Goal: Task Accomplishment & Management: Manage account settings

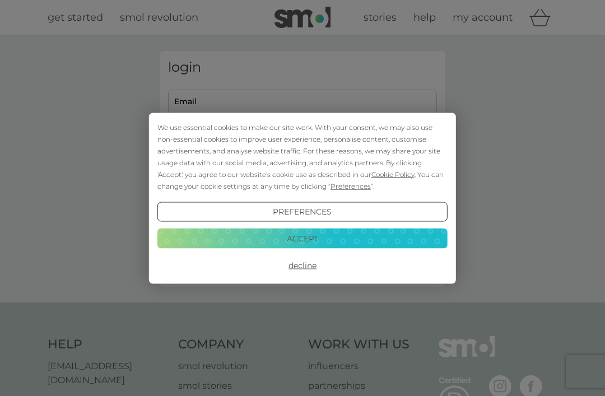
click at [237, 137] on div "We use essential cookies to make our site work. With your consent, we may also …" at bounding box center [302, 156] width 290 height 71
click at [313, 269] on button "Decline" at bounding box center [302, 265] width 290 height 20
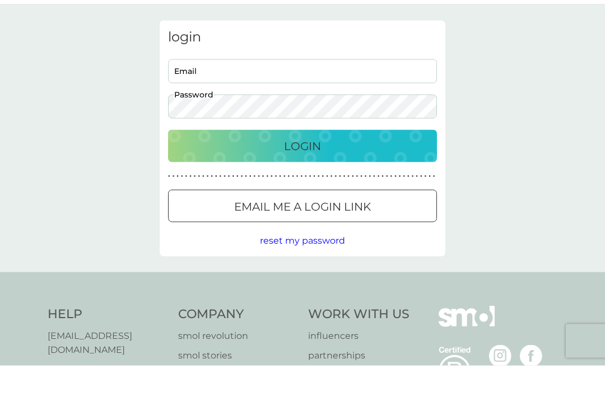
click at [232, 90] on input "Email" at bounding box center [302, 102] width 269 height 24
click at [303, 160] on button "Login" at bounding box center [302, 176] width 269 height 32
click at [523, 144] on div "login [EMAIL_ADDRESS]. om Email Password Login ● ● ● ● ● ● ● ● ● ● ● ● ● ● ● ● …" at bounding box center [302, 168] width 605 height 267
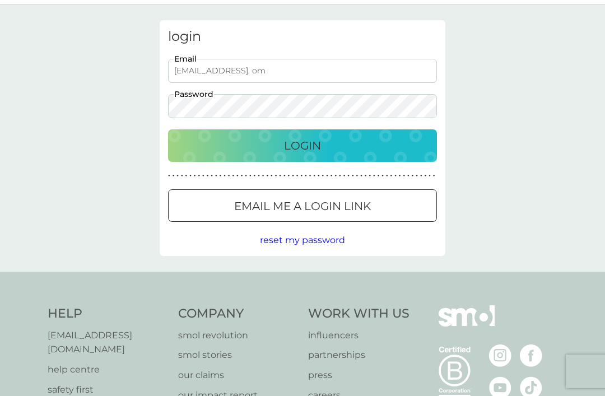
click at [303, 74] on input "[EMAIL_ADDRESS]. om" at bounding box center [302, 71] width 269 height 24
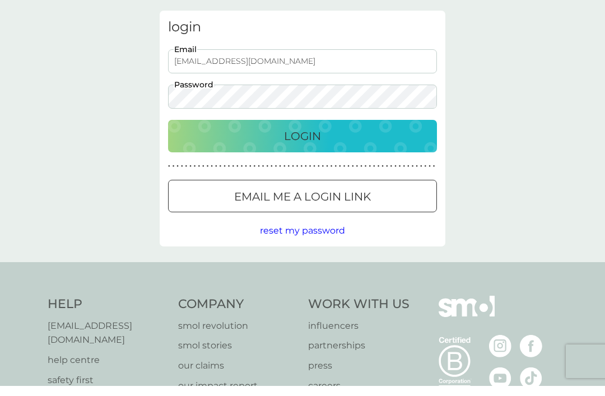
type input "[EMAIL_ADDRESS][DOMAIN_NAME]"
click at [328, 139] on div "Login" at bounding box center [302, 146] width 246 height 18
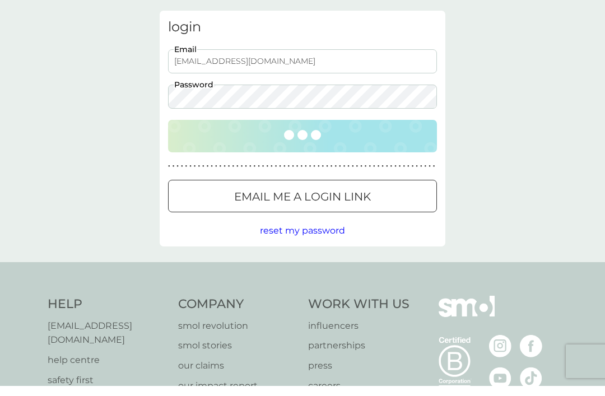
scroll to position [41, 0]
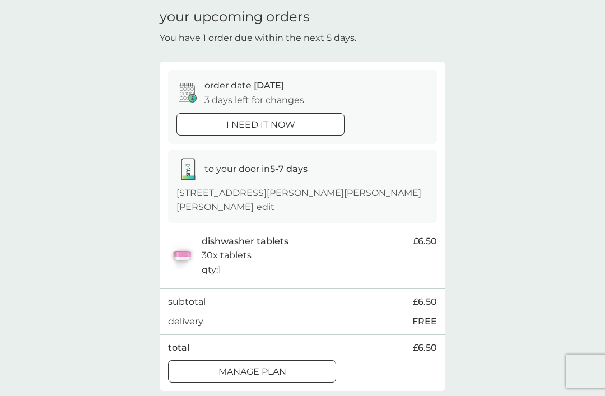
scroll to position [41, 0]
click at [314, 124] on div "i need it now" at bounding box center [260, 125] width 167 height 15
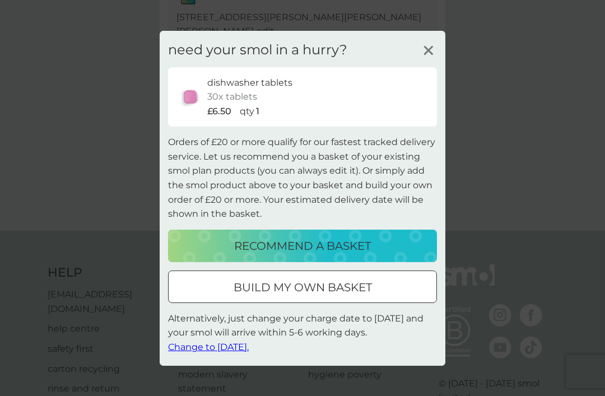
scroll to position [250, 0]
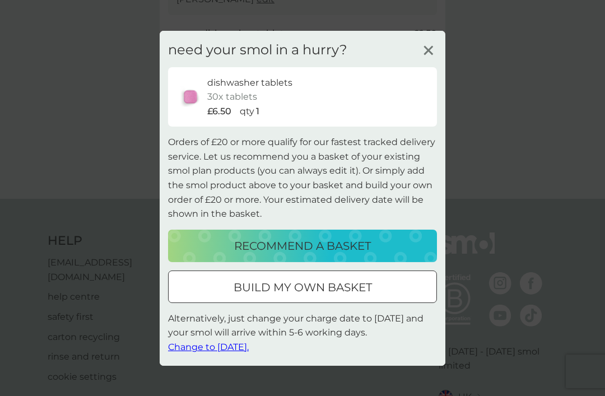
click at [433, 58] on icon at bounding box center [428, 49] width 17 height 17
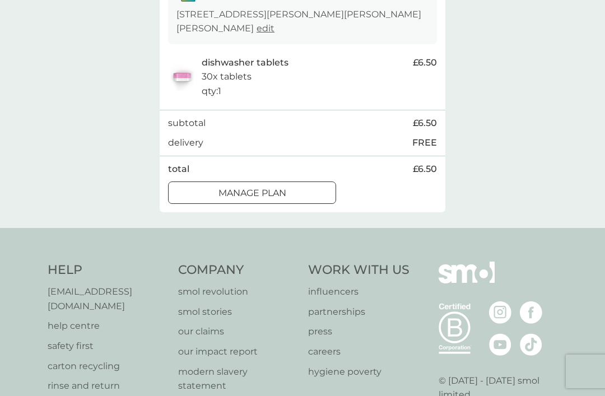
scroll to position [220, 0]
click at [296, 187] on div "Manage plan" at bounding box center [252, 194] width 167 height 15
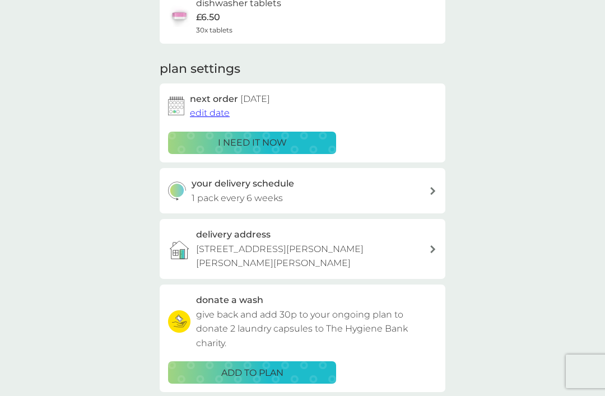
scroll to position [103, 0]
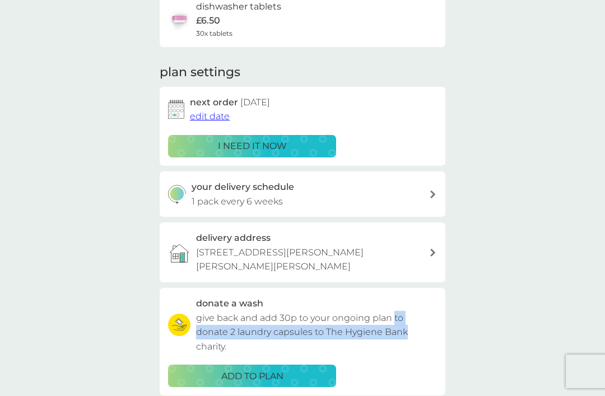
click at [514, 227] on div "your smol plans dishwasher tablets £6.50 30x tablets plan settings next order 1…" at bounding box center [302, 207] width 605 height 549
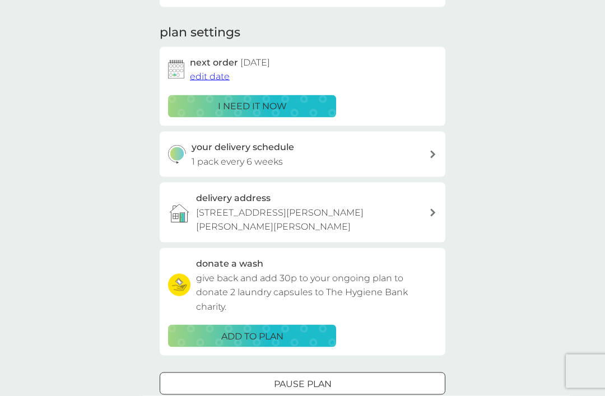
click at [324, 373] on button "Pause plan" at bounding box center [303, 384] width 286 height 22
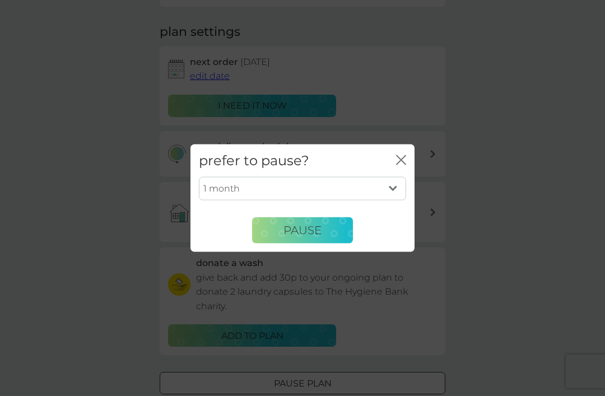
click at [401, 201] on select "1 month 2 months 3 months 4 months 5 months 6 months" at bounding box center [302, 189] width 207 height 24
select select "2"
click at [339, 244] on button "Pause" at bounding box center [302, 230] width 101 height 27
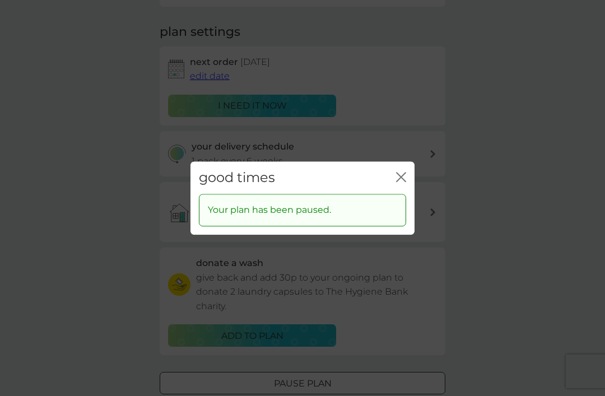
click at [403, 182] on icon "close" at bounding box center [401, 177] width 10 height 10
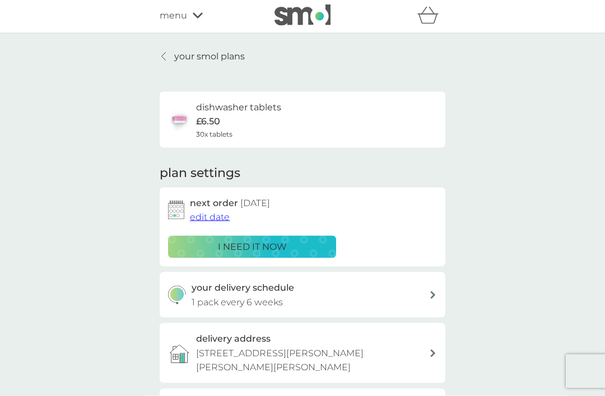
scroll to position [0, 0]
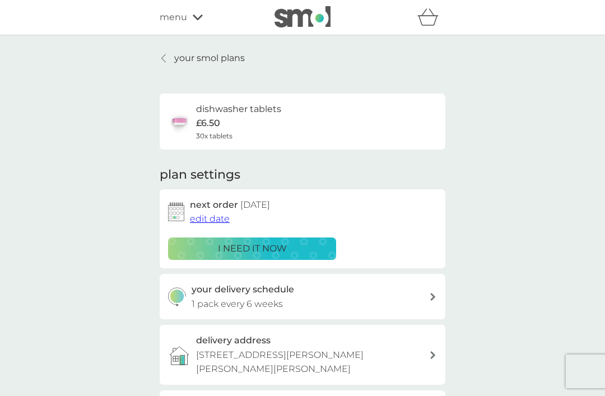
click at [202, 21] on div "menu" at bounding box center [207, 17] width 95 height 15
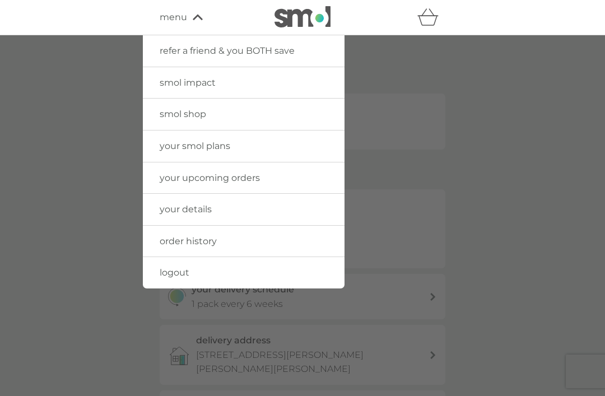
click at [291, 180] on link "your upcoming orders" at bounding box center [244, 177] width 202 height 31
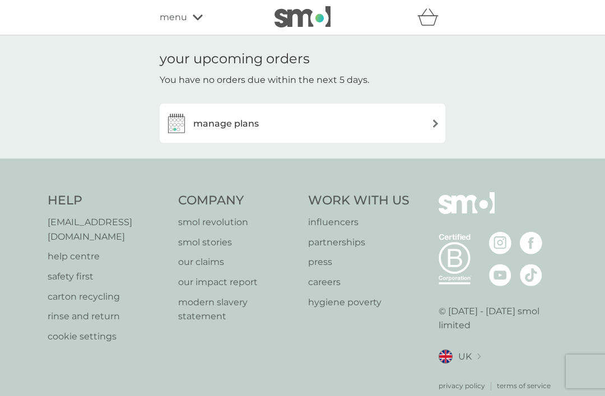
click at [437, 125] on img at bounding box center [435, 123] width 8 height 8
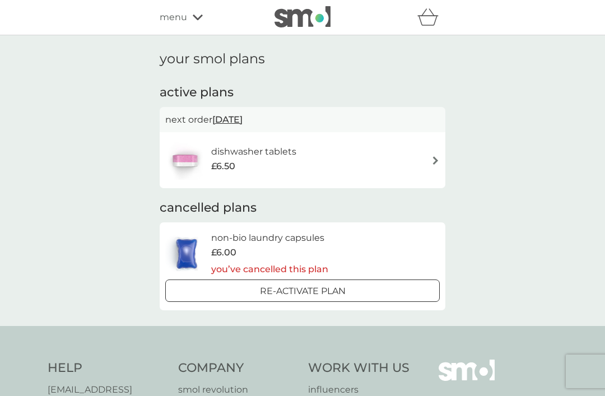
click at [201, 17] on icon at bounding box center [198, 18] width 10 height 6
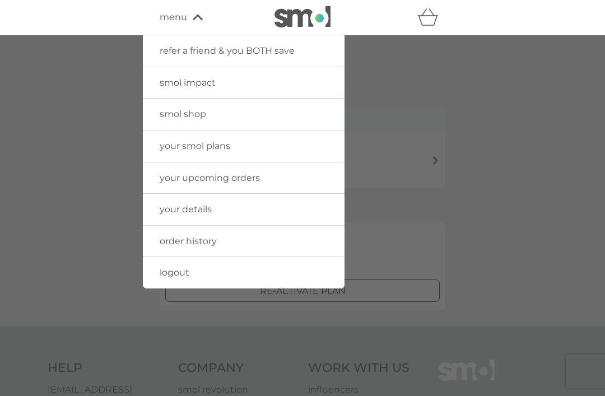
click at [236, 275] on link "logout" at bounding box center [244, 272] width 202 height 31
